Goal: Check status: Check status

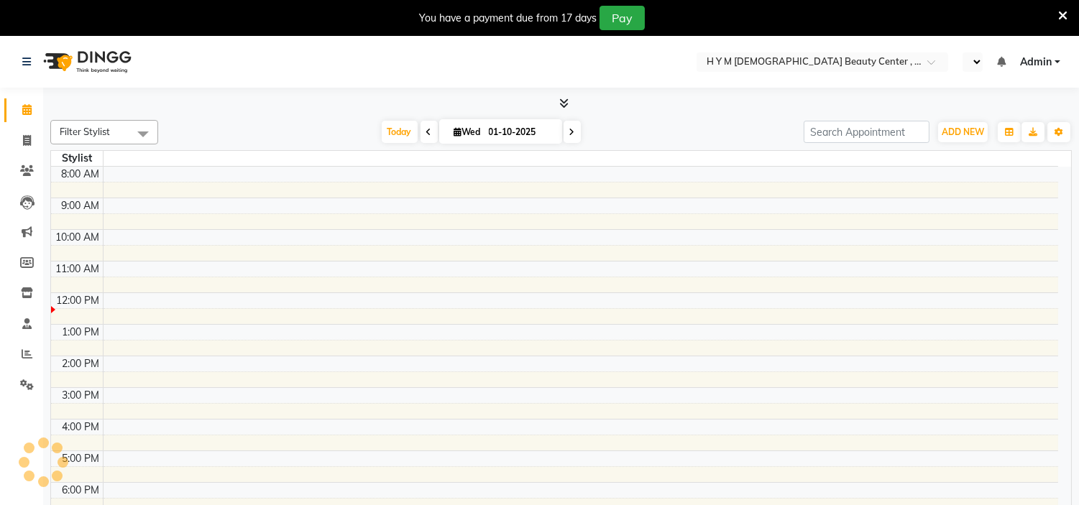
select select "en"
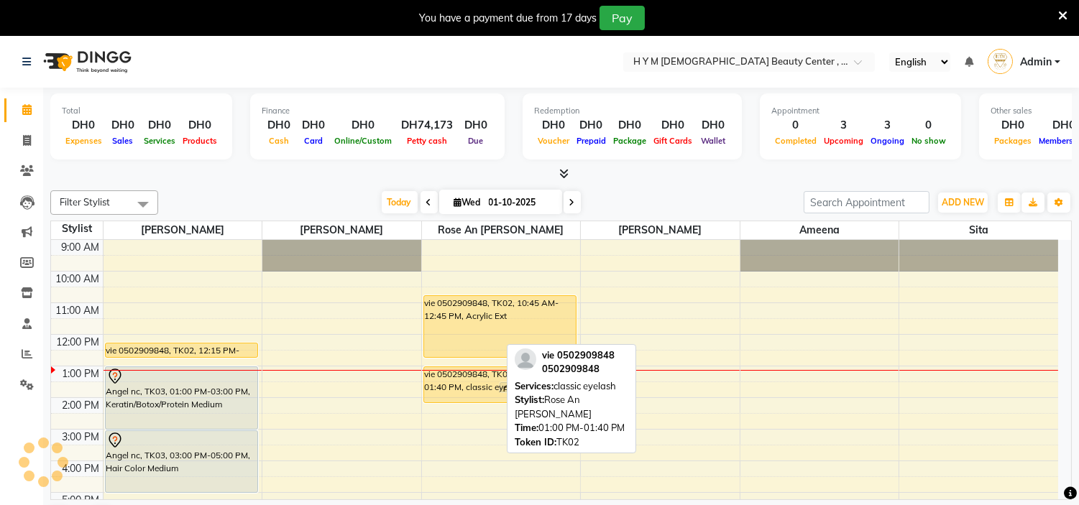
drag, startPoint x: 446, startPoint y: 385, endPoint x: 453, endPoint y: 401, distance: 17.1
click at [453, 401] on div "vie 0502909848, TK02, 01:00 PM-01:40 PM, classic eyelash isabela 0507703937, TK…" at bounding box center [501, 461] width 159 height 442
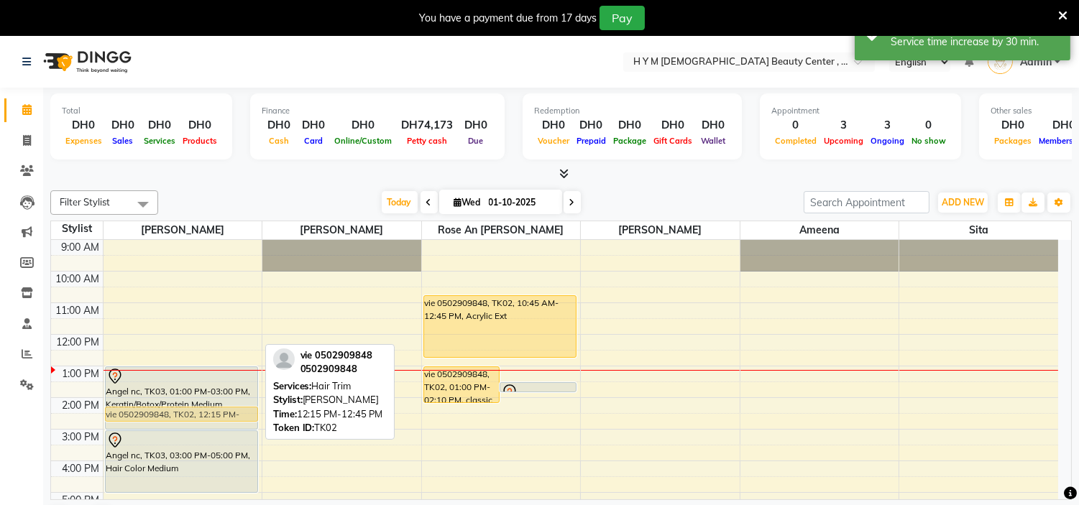
drag, startPoint x: 220, startPoint y: 350, endPoint x: 219, endPoint y: 407, distance: 57.5
click at [219, 407] on div "vie 0502909848, TK02, 12:15 PM-12:45 PM, Hair Trim Angel nc, TK03, 01:00 PM-03:…" at bounding box center [182, 461] width 159 height 442
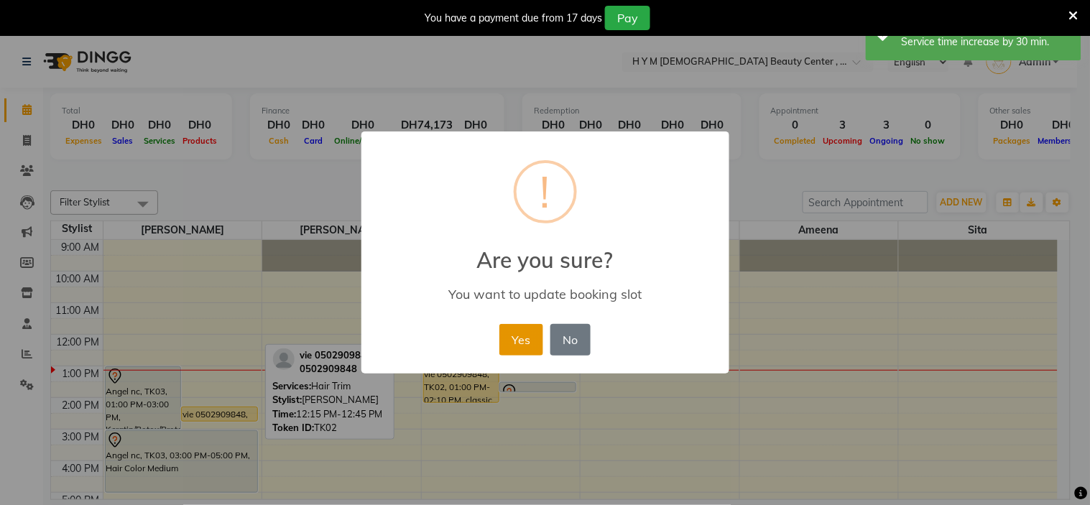
click at [523, 341] on button "Yes" at bounding box center [521, 340] width 44 height 32
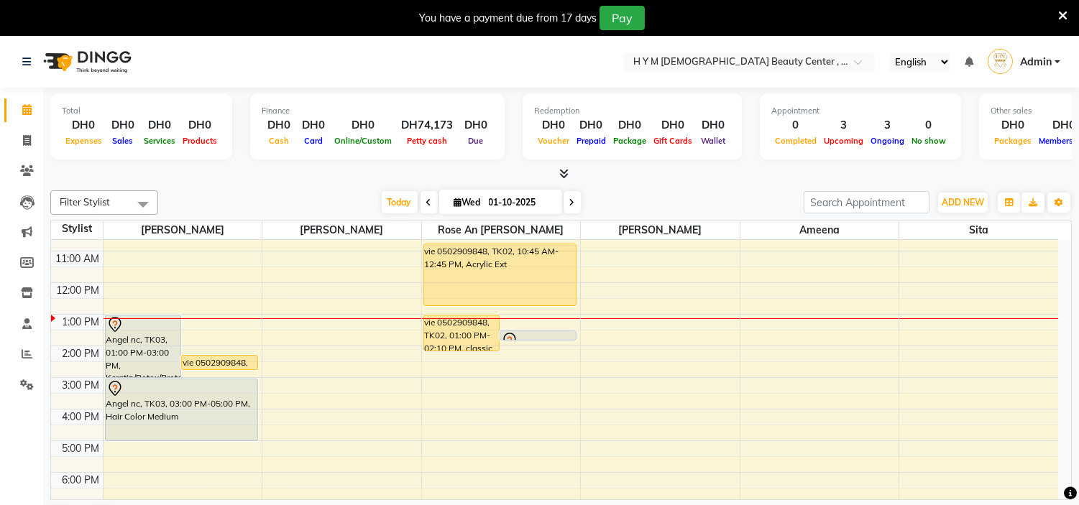
scroll to position [80, 0]
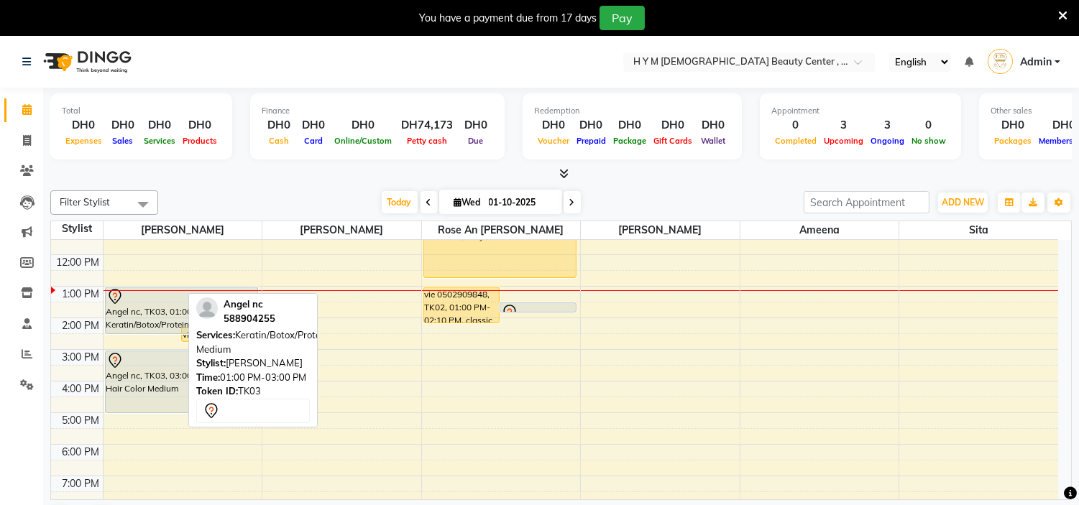
drag, startPoint x: 132, startPoint y: 346, endPoint x: 147, endPoint y: 325, distance: 24.7
click at [147, 325] on div "Angel nc, TK03, 01:00 PM-03:00 PM, Keratin/Botox/Protein Medium vie 0502909848,…" at bounding box center [182, 381] width 159 height 442
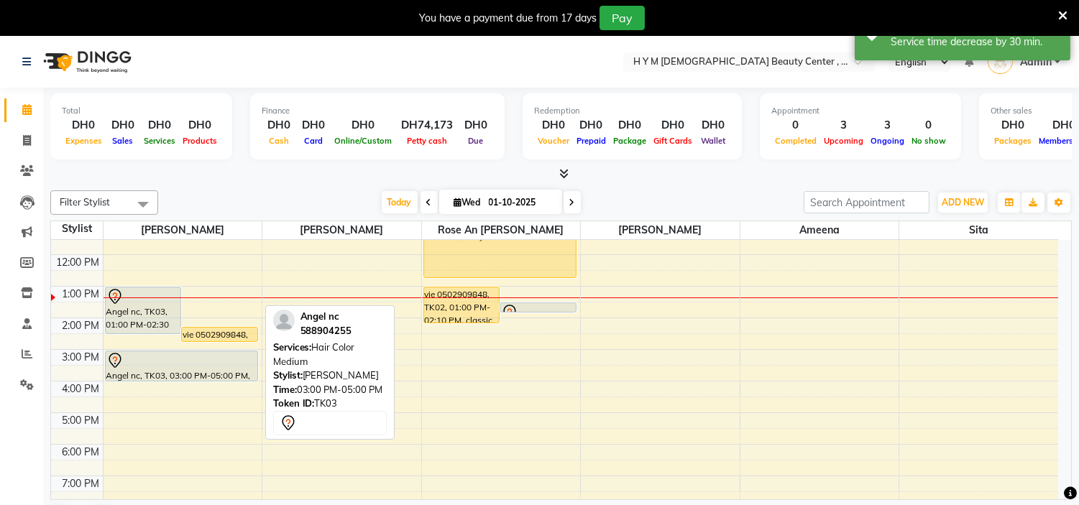
drag, startPoint x: 151, startPoint y: 408, endPoint x: 153, endPoint y: 376, distance: 32.4
click at [160, 376] on div "Angel nc, TK03, 01:00 PM-02:30 PM, Keratin/Botox/Protein Medium vie 0502909848,…" at bounding box center [182, 381] width 159 height 442
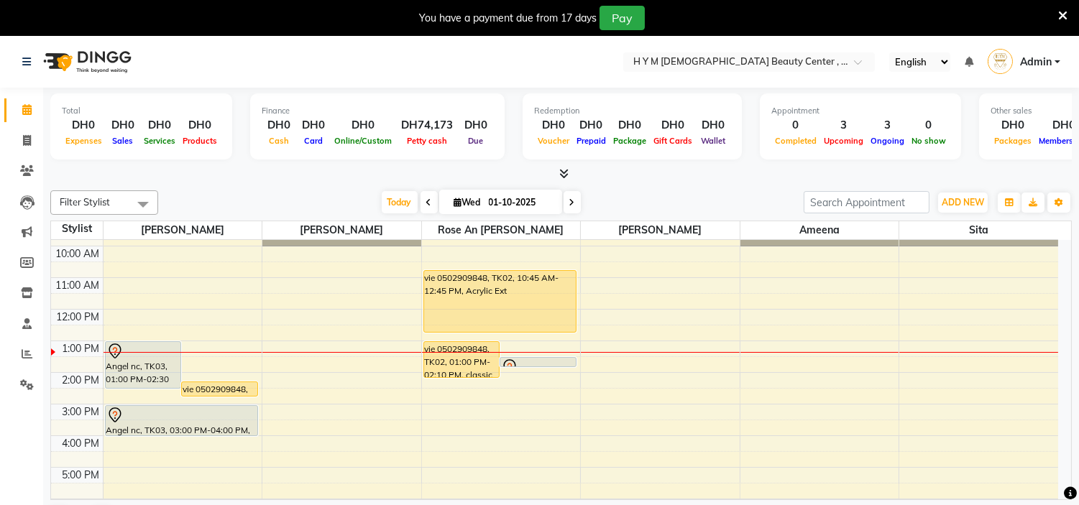
scroll to position [0, 0]
